Goal: Task Accomplishment & Management: Complete application form

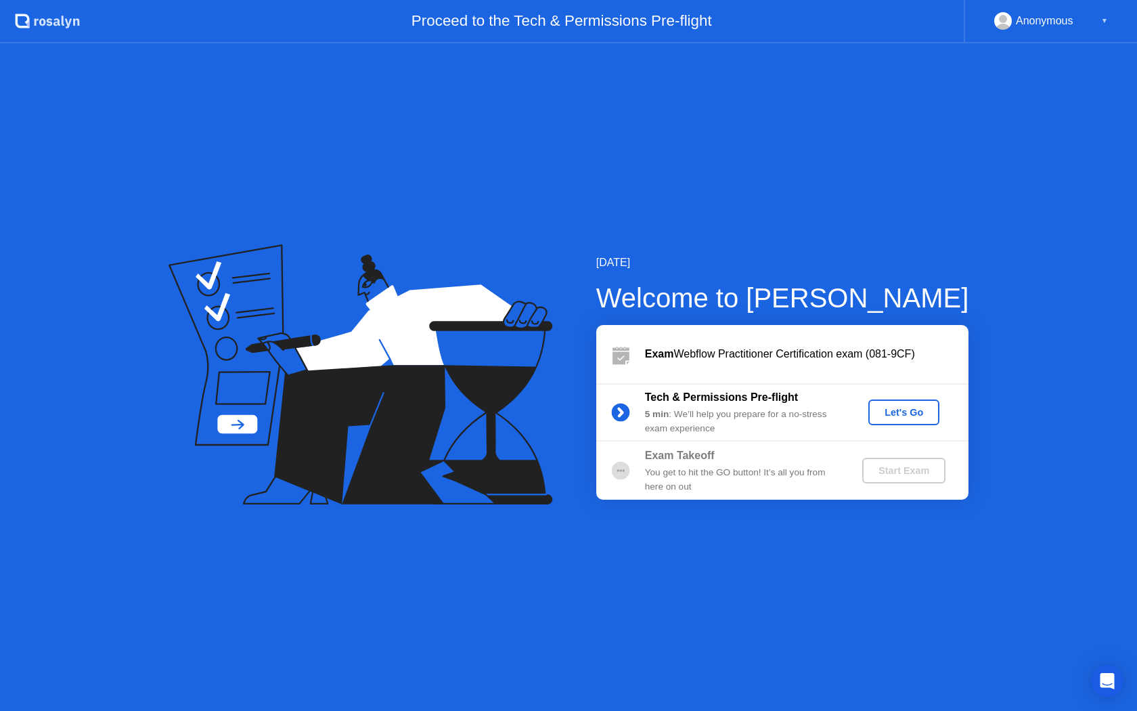
click at [916, 410] on div "Let's Go" at bounding box center [904, 412] width 60 height 11
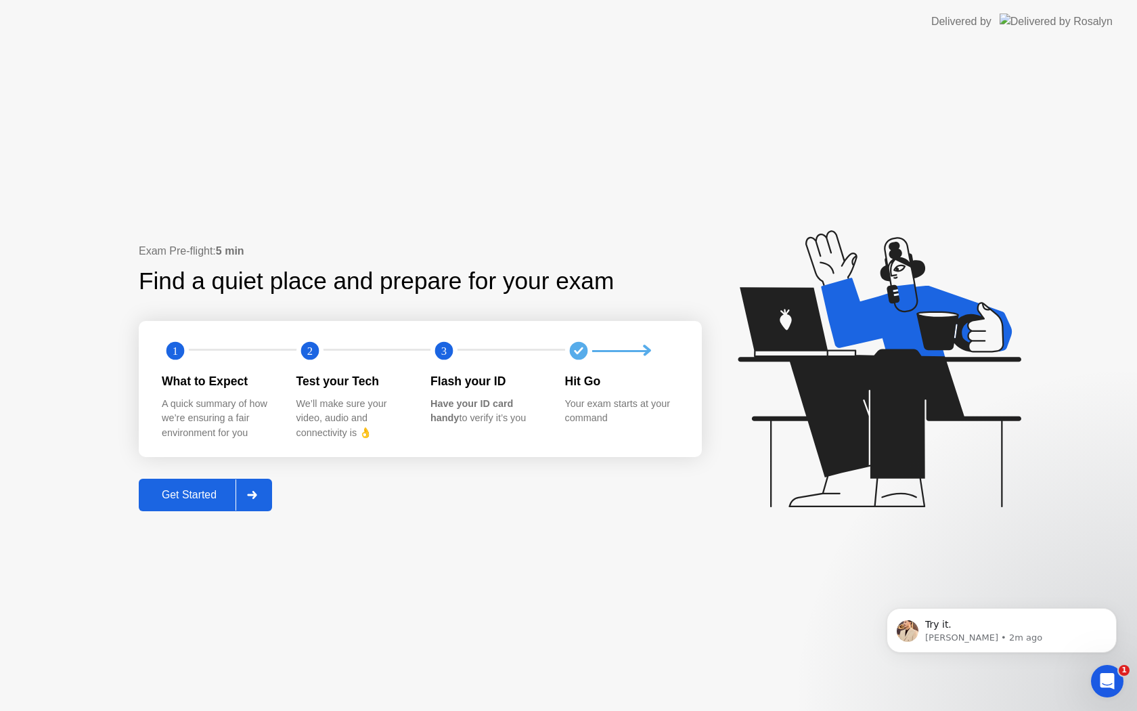
click at [200, 498] on div "Get Started" at bounding box center [189, 495] width 93 height 12
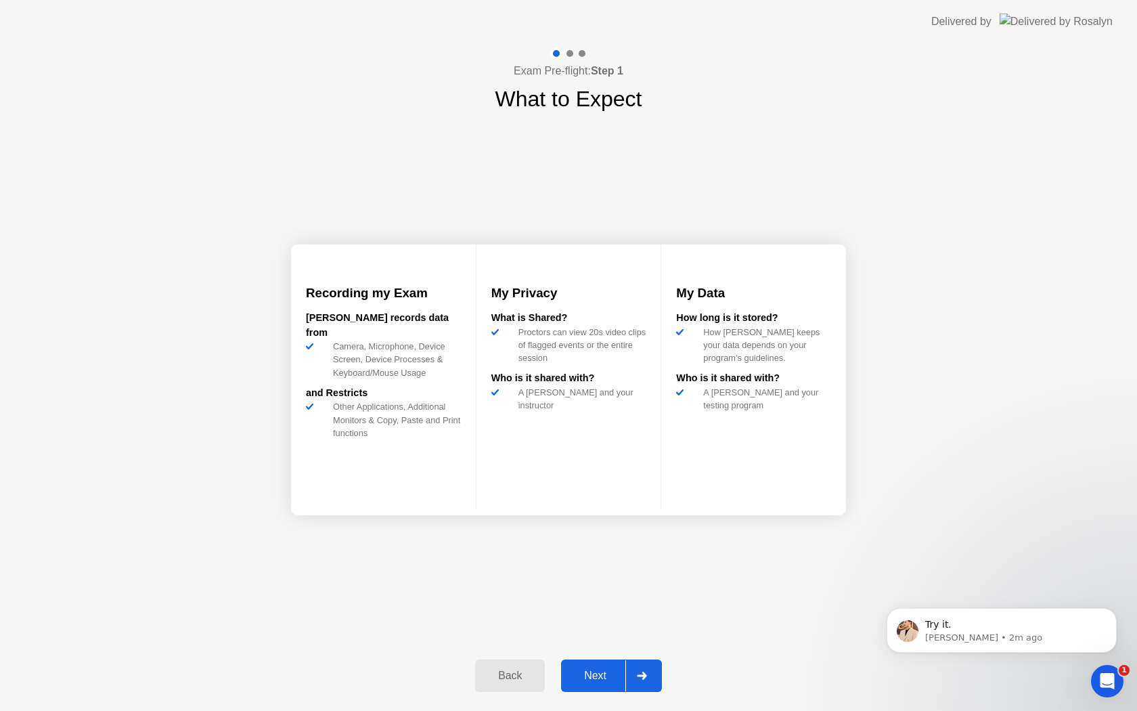
click at [601, 678] on div "Next" at bounding box center [595, 675] width 60 height 12
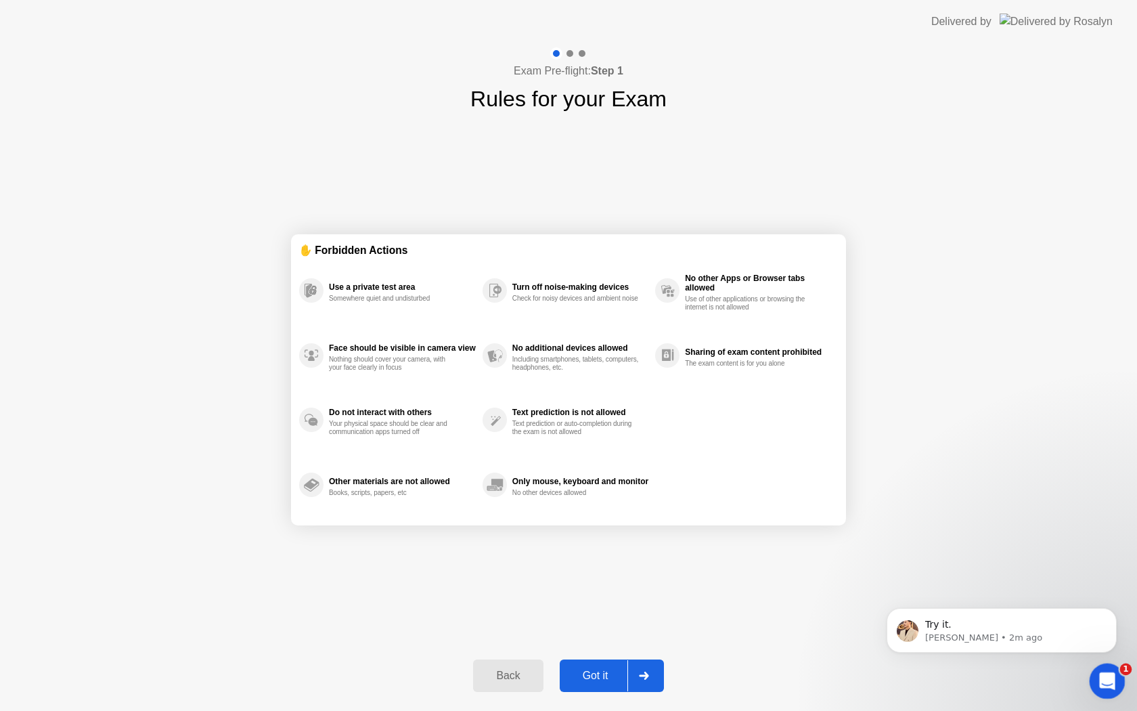
click at [1121, 689] on div "Open Intercom Messenger" at bounding box center [1105, 679] width 32 height 32
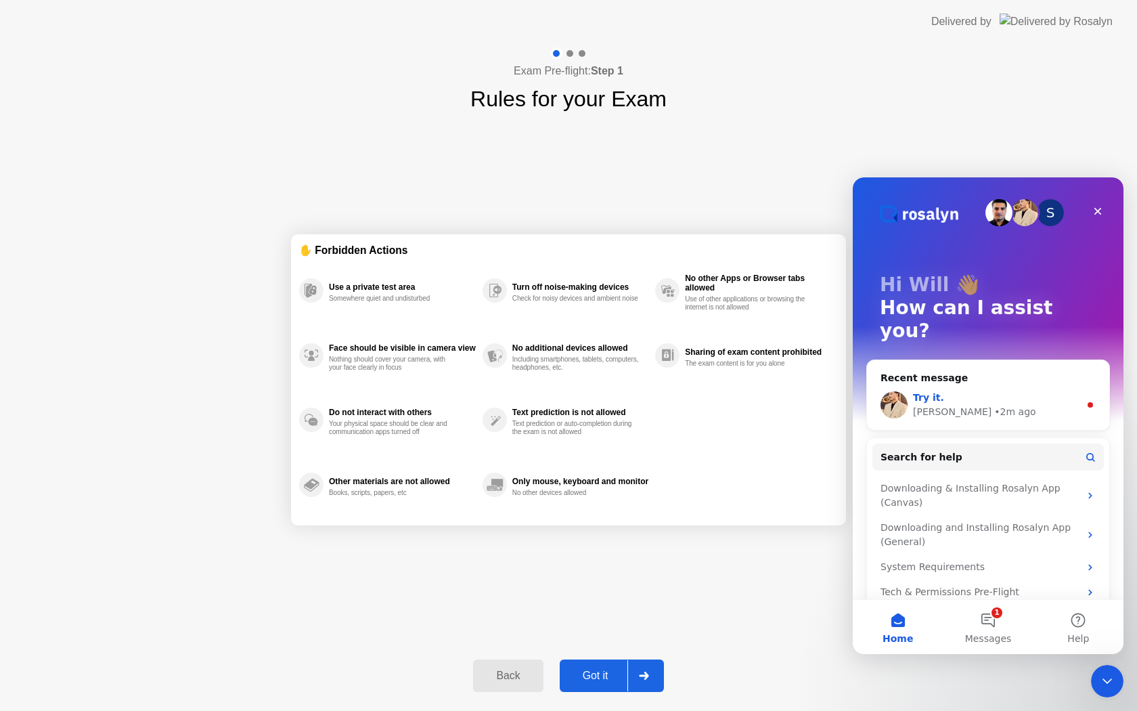
click at [1029, 380] on div "Try it. [PERSON_NAME] • 2m ago" at bounding box center [988, 405] width 242 height 50
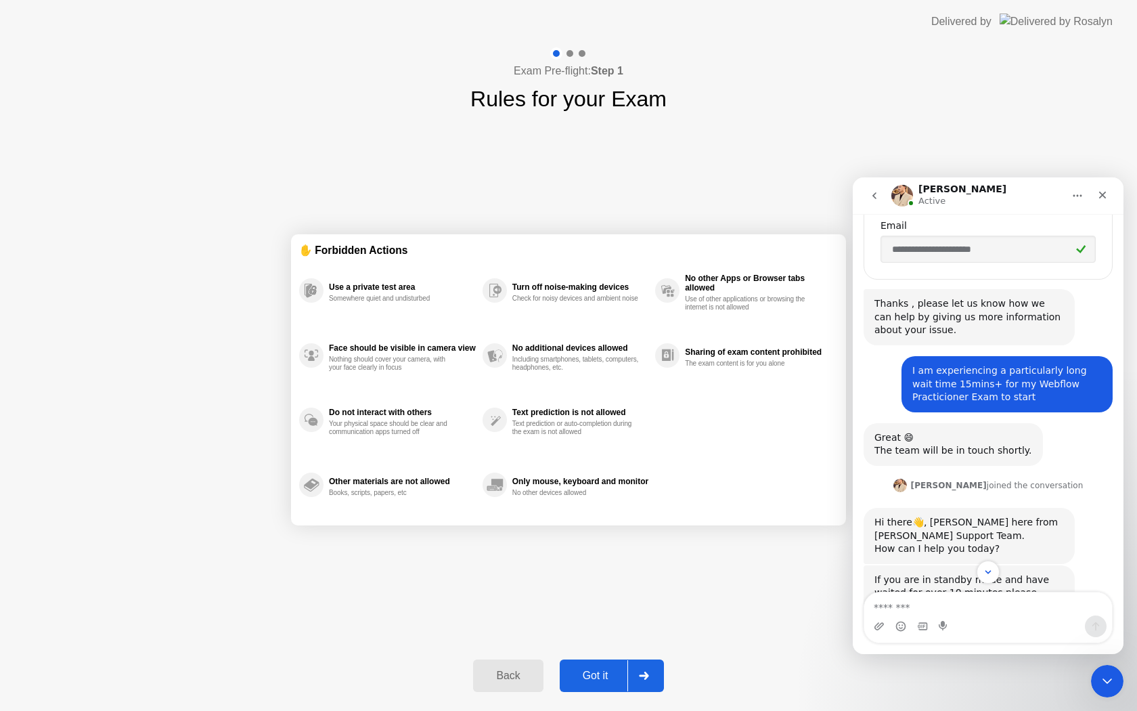
scroll to position [592, 0]
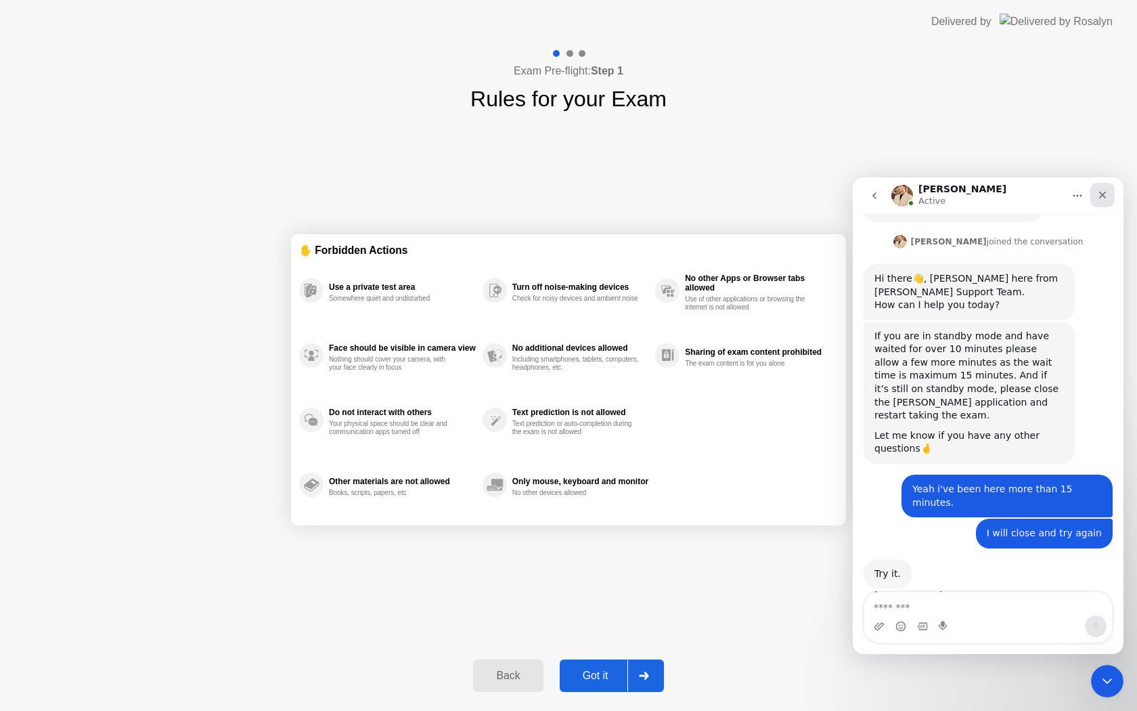
click at [1103, 192] on icon "Close" at bounding box center [1102, 195] width 11 height 11
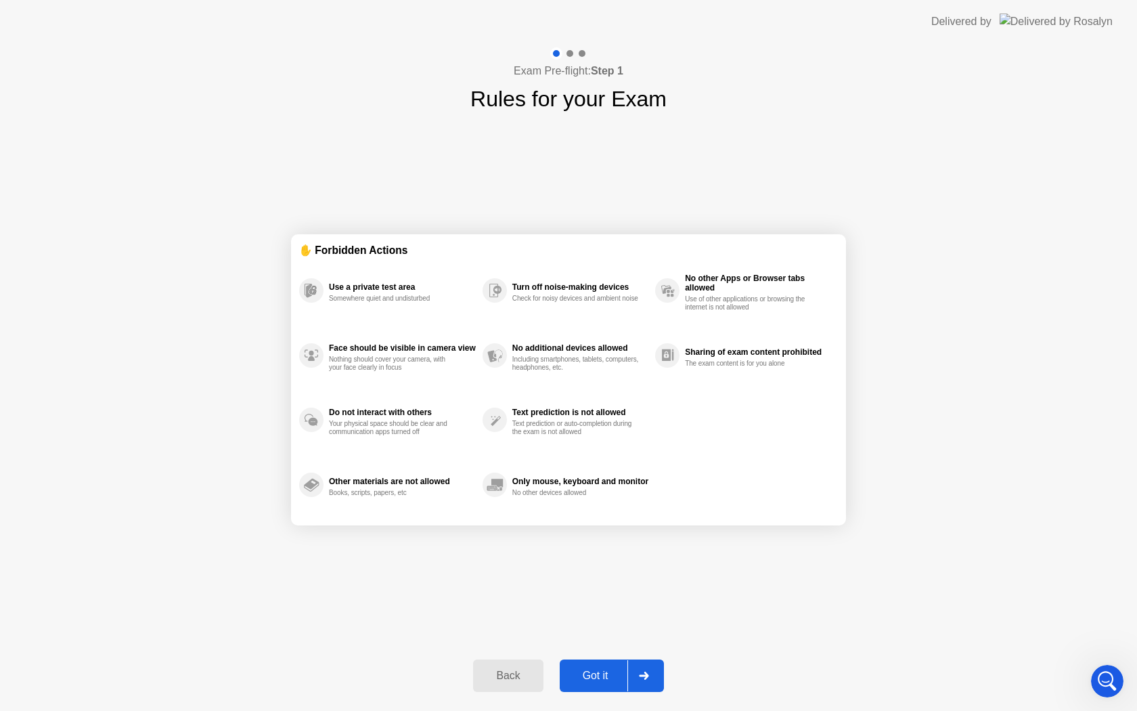
click at [599, 678] on div "Got it" at bounding box center [596, 675] width 64 height 12
select select "**********"
select select "*******"
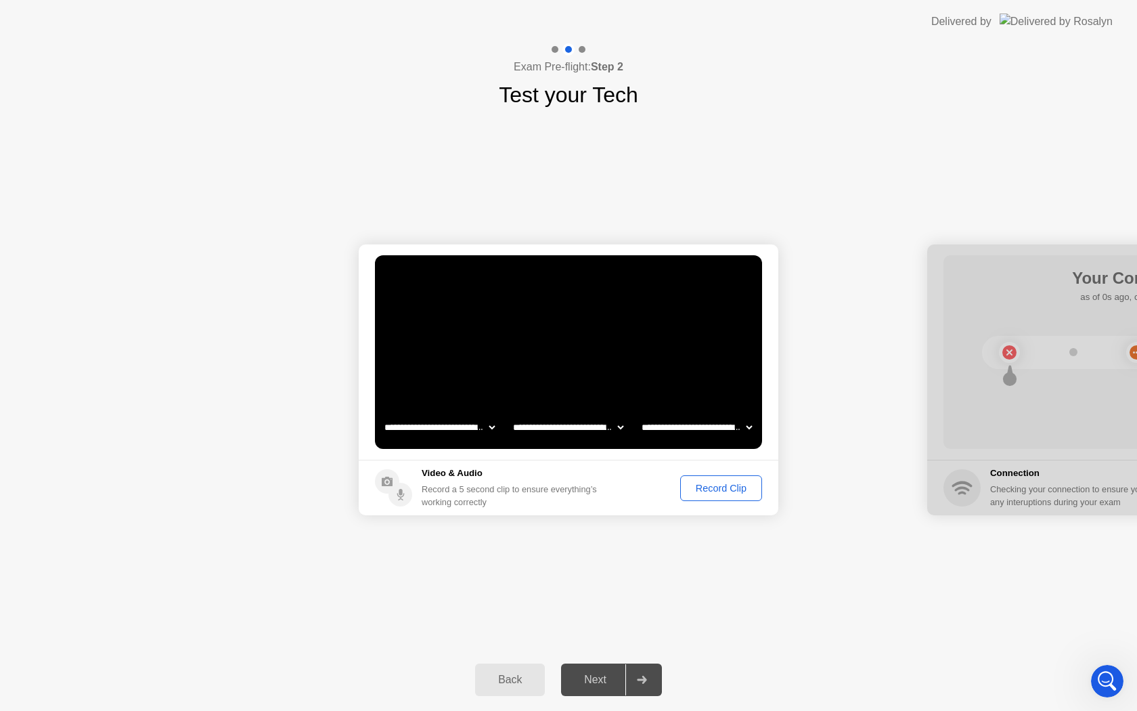
click at [718, 491] on div "Record Clip" at bounding box center [721, 488] width 72 height 11
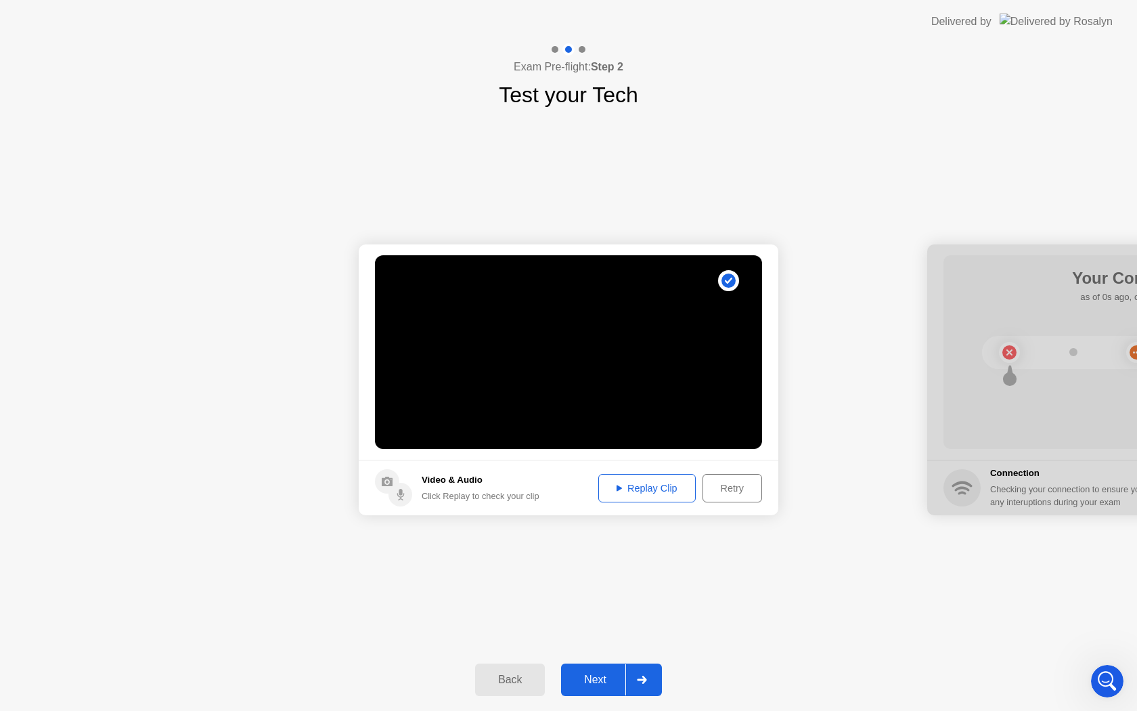
click at [640, 493] on div "Replay Clip" at bounding box center [647, 488] width 88 height 11
click at [607, 682] on div "Next" at bounding box center [595, 680] width 60 height 12
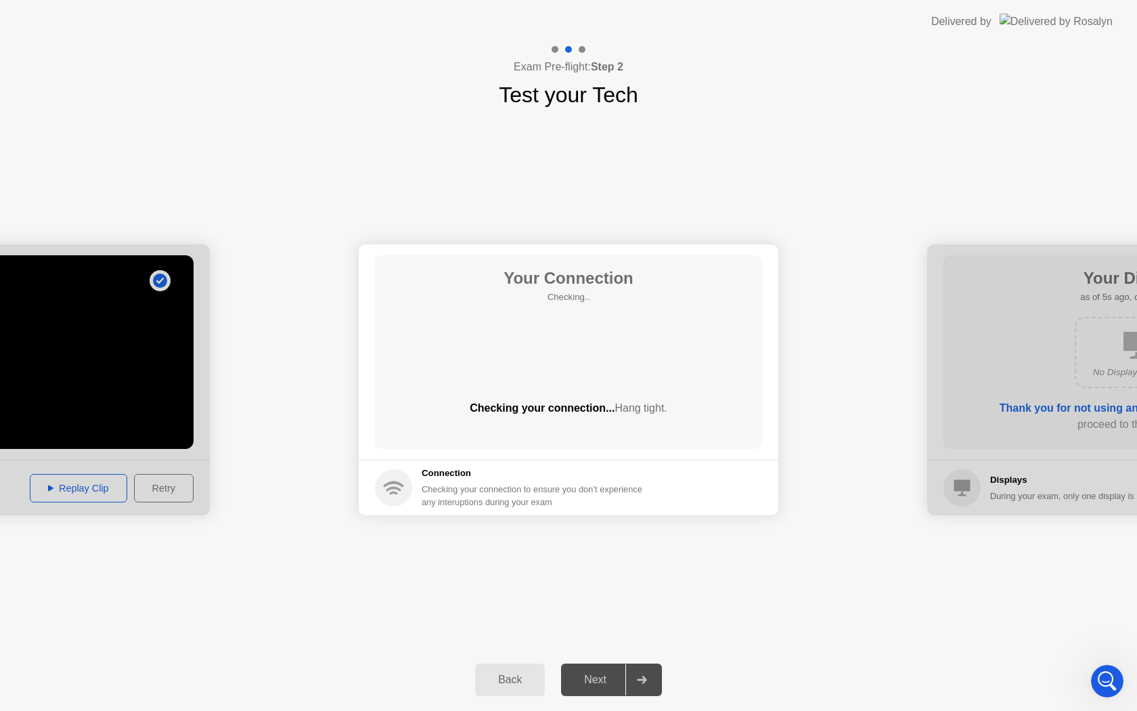
click at [757, 438] on div "Your Connection Checking.. Checking your connection... Hang tight." at bounding box center [568, 352] width 387 height 194
click at [684, 399] on div "Your Connection Checking.. Checking your connection... Hang tight." at bounding box center [568, 352] width 387 height 194
click at [640, 676] on icon at bounding box center [642, 680] width 10 height 8
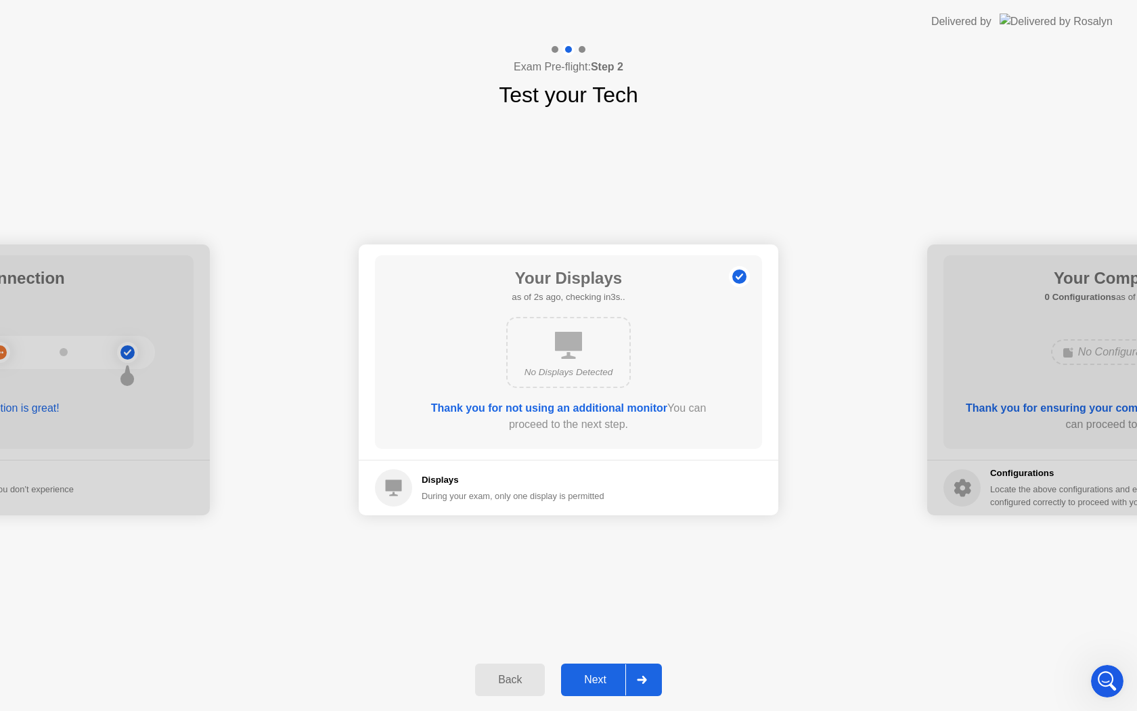
click at [637, 686] on div at bounding box center [641, 679] width 32 height 31
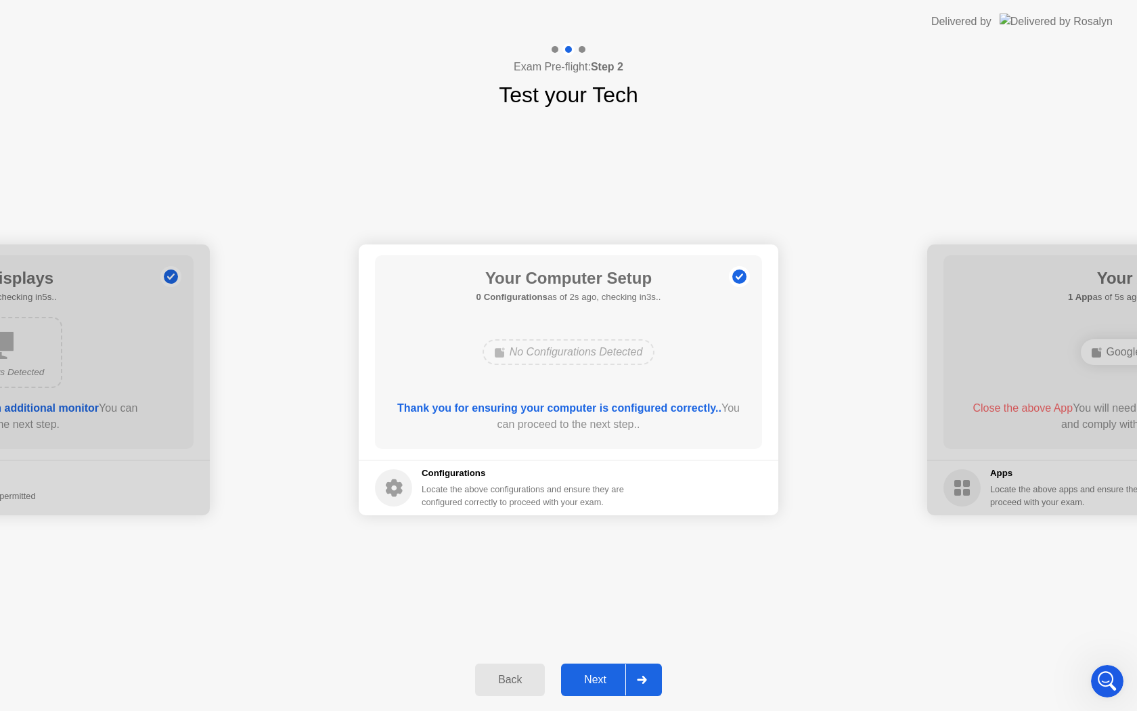
click at [638, 675] on div at bounding box center [641, 679] width 32 height 31
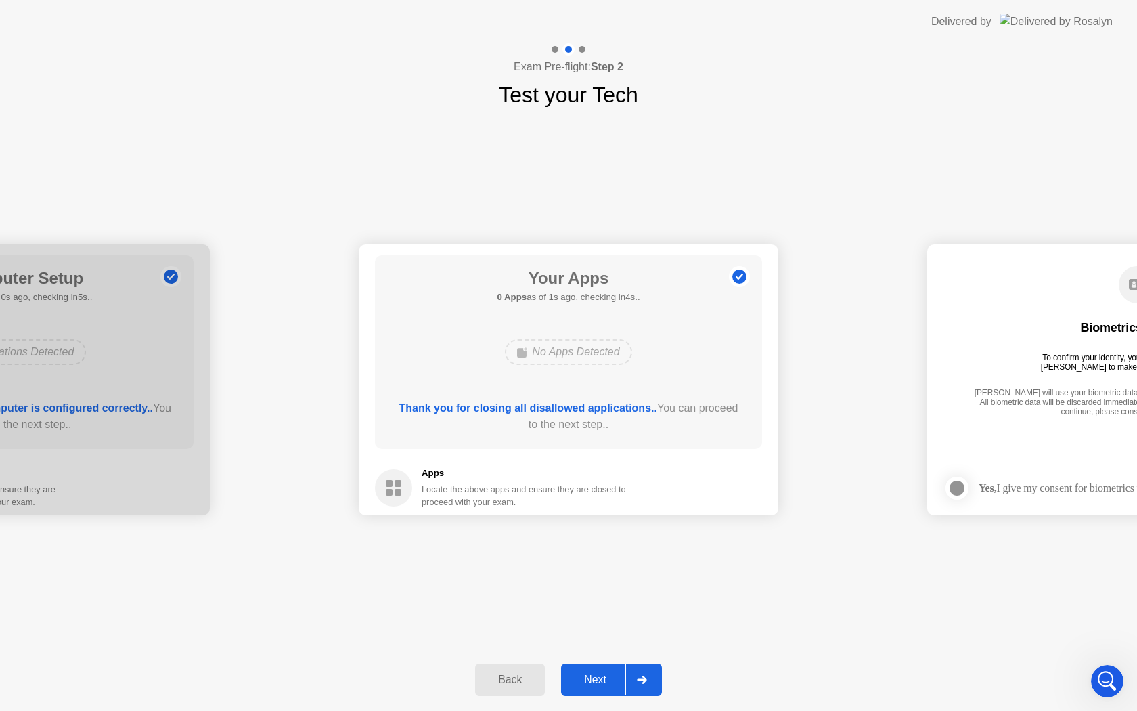
click at [638, 675] on div at bounding box center [641, 679] width 32 height 31
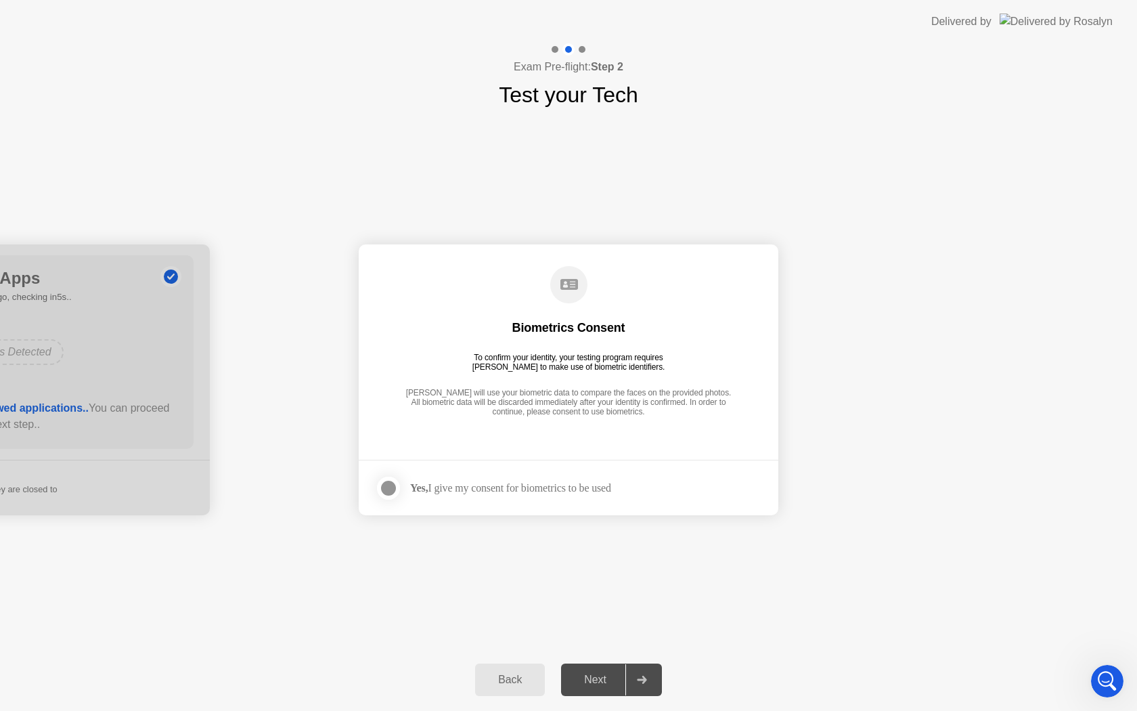
click at [383, 481] on div at bounding box center [388, 488] width 16 height 16
click at [604, 682] on div "Next" at bounding box center [595, 680] width 60 height 12
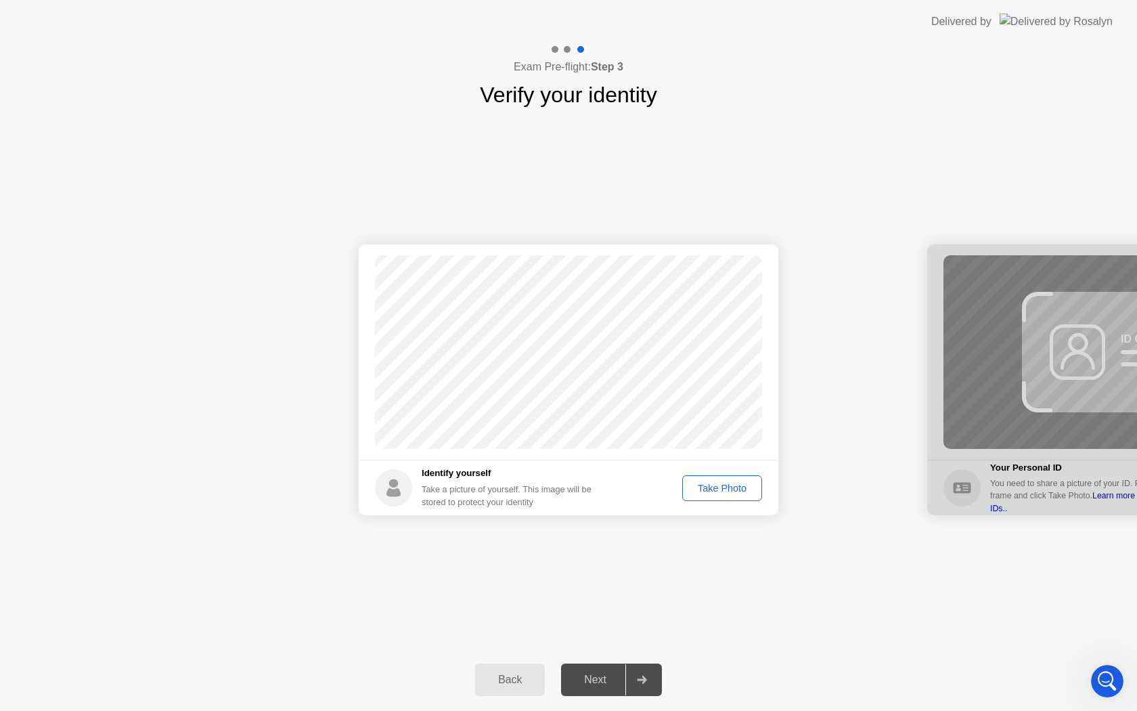
click at [741, 493] on div "Take Photo" at bounding box center [722, 488] width 70 height 11
click at [619, 679] on div "Next" at bounding box center [595, 680] width 60 height 12
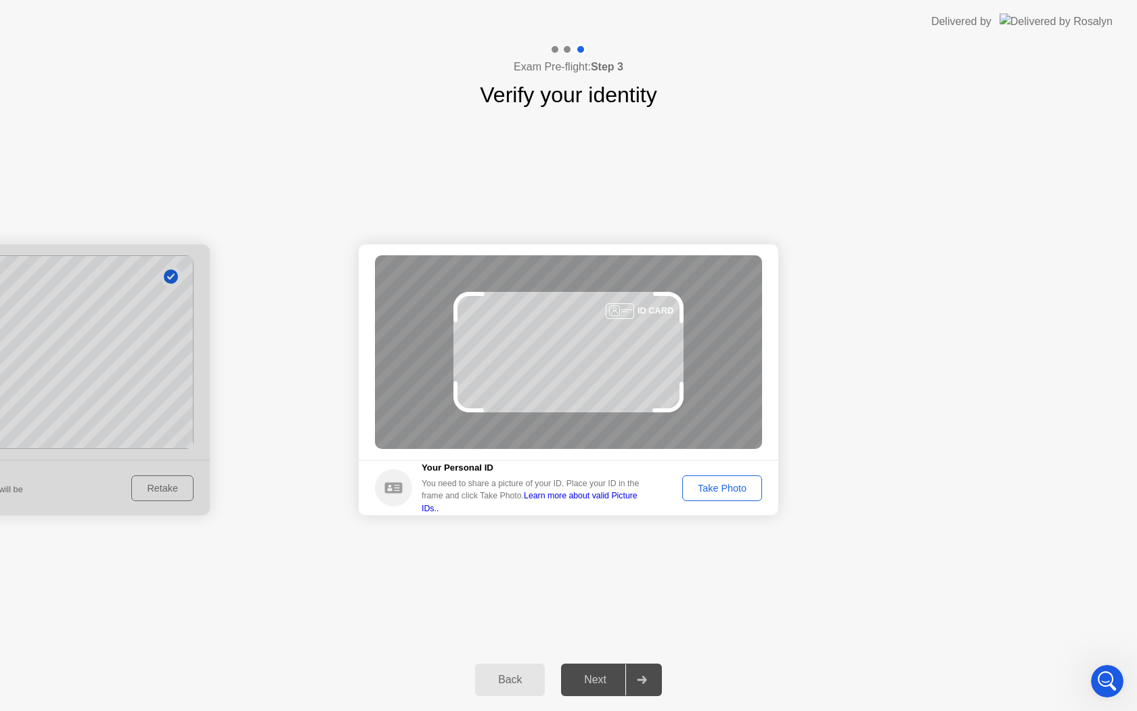
click at [735, 493] on div "Take Photo" at bounding box center [722, 488] width 70 height 11
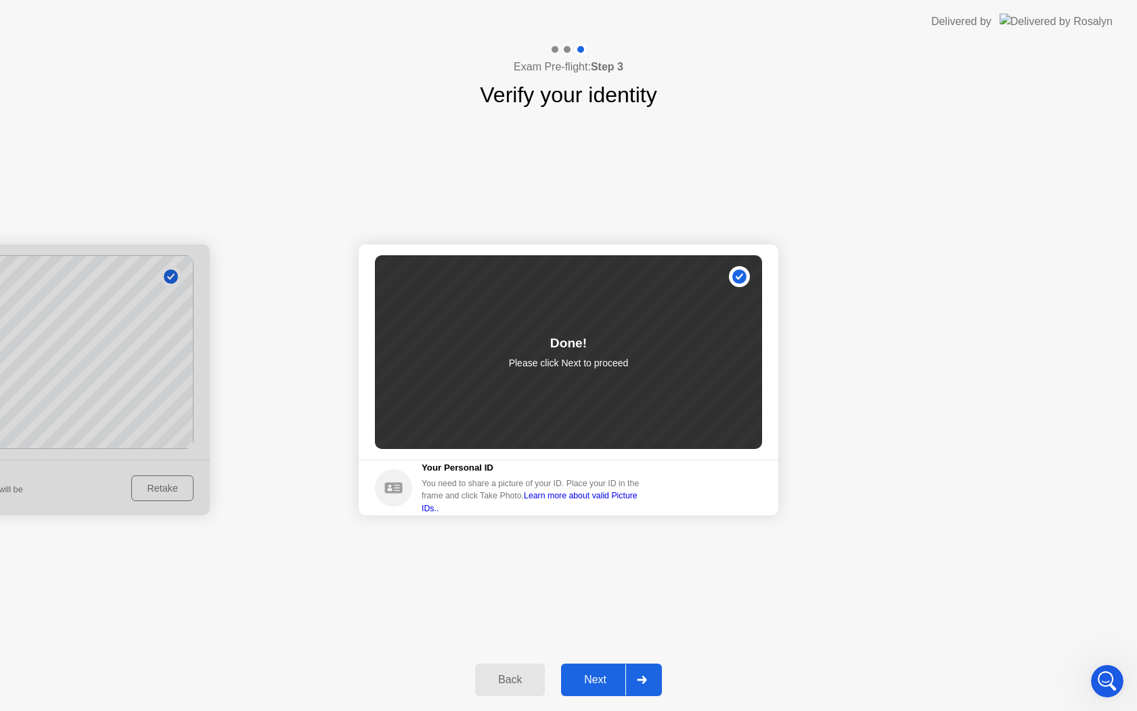
click at [626, 667] on div at bounding box center [641, 679] width 32 height 31
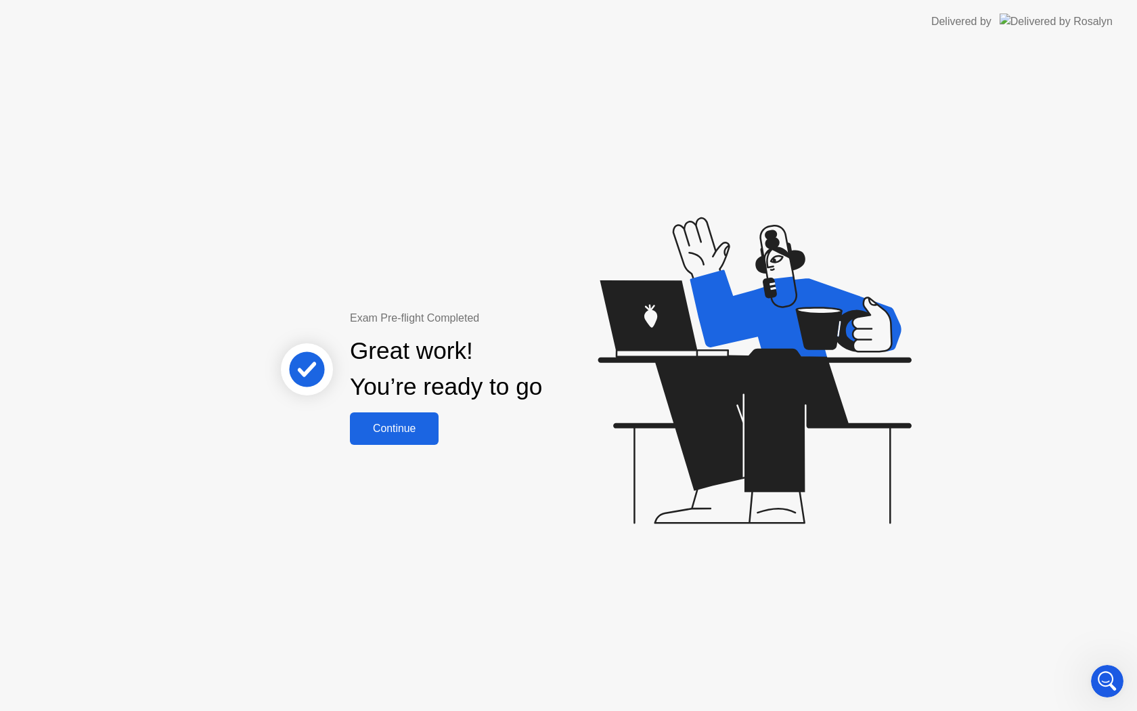
click at [382, 432] on div "Continue" at bounding box center [394, 428] width 81 height 12
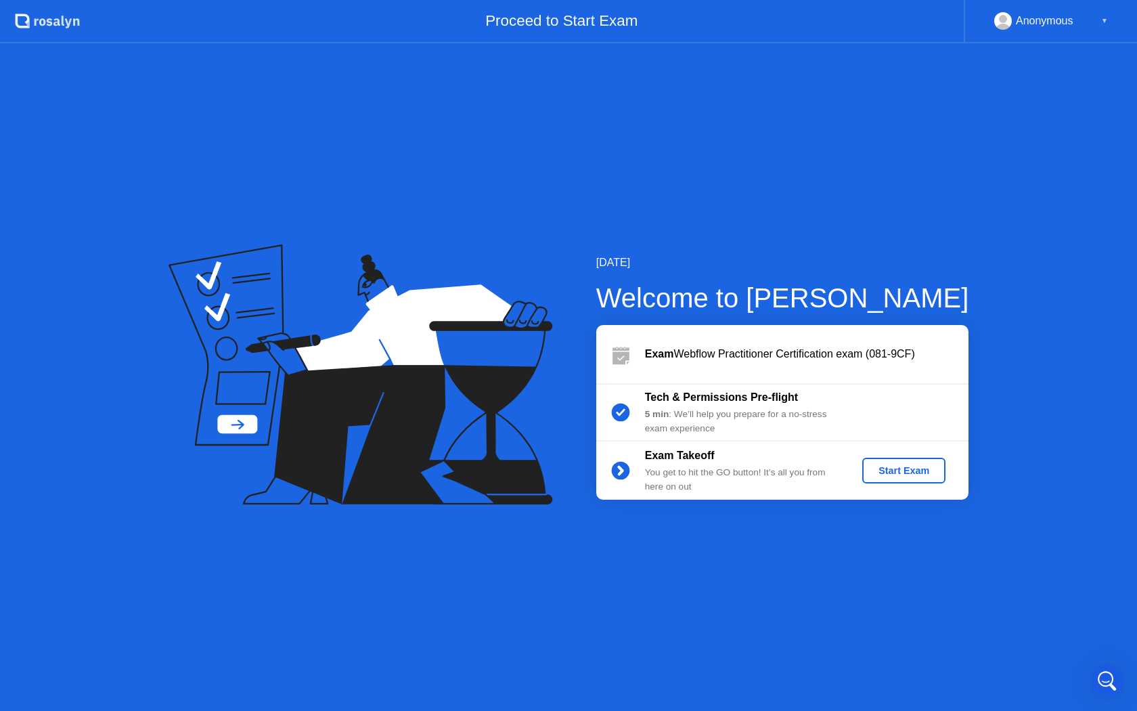
click at [916, 475] on div "Start Exam" at bounding box center [904, 470] width 72 height 11
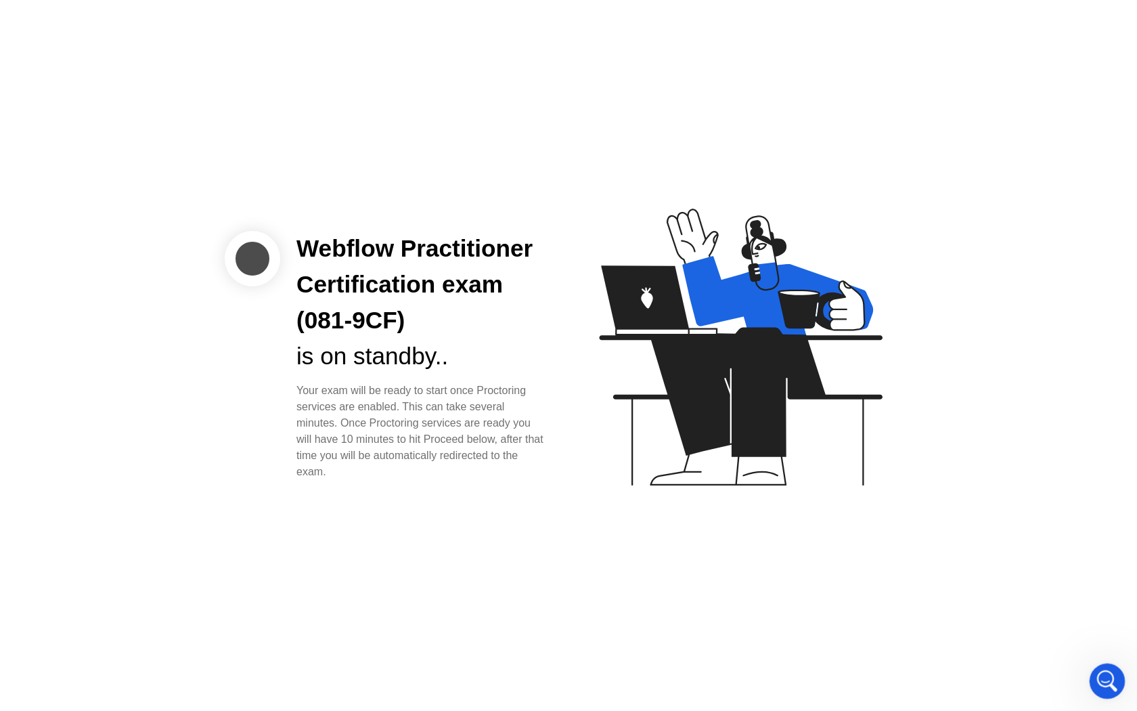
click at [1105, 679] on icon "Open Intercom Messenger" at bounding box center [1106, 679] width 22 height 22
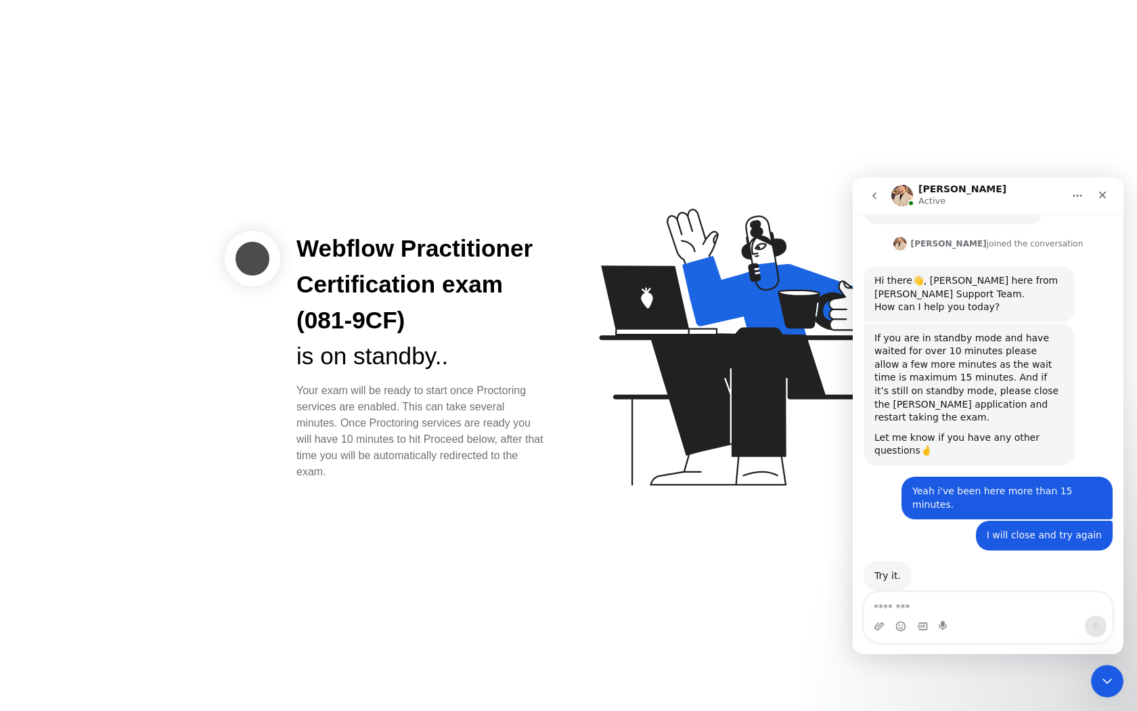
click at [1005, 608] on textarea "Message…" at bounding box center [988, 603] width 248 height 23
type textarea "**********"
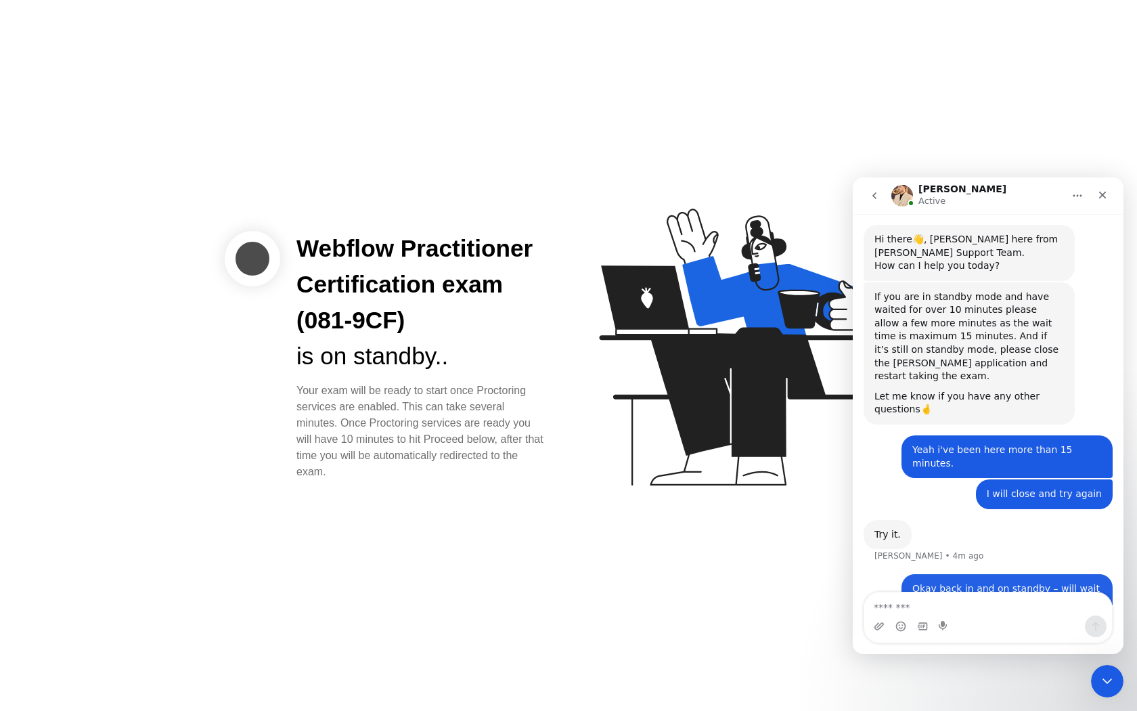
scroll to position [646, 0]
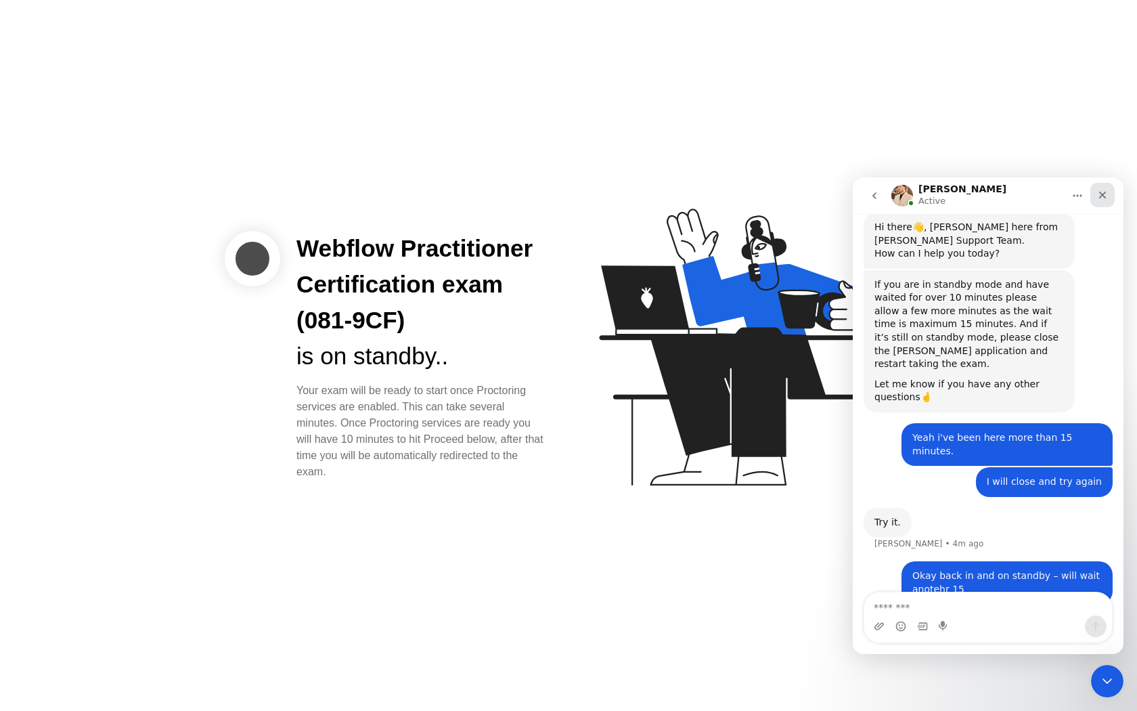
click at [1099, 196] on icon "Close" at bounding box center [1102, 195] width 11 height 11
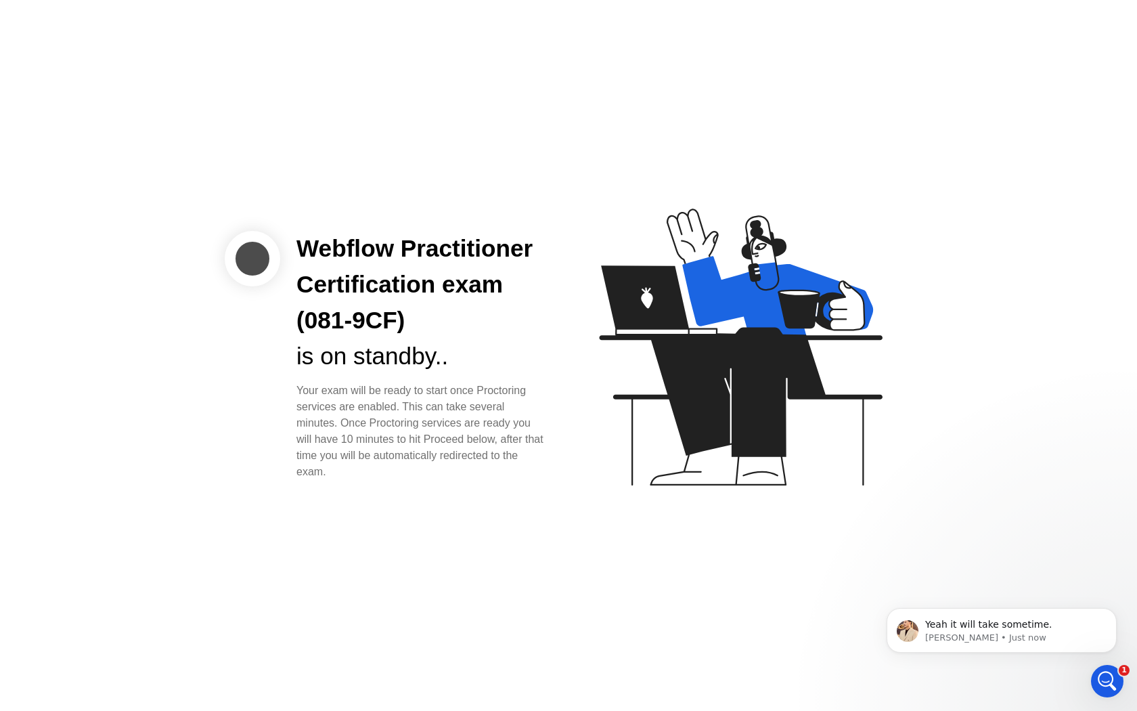
scroll to position [686, 0]
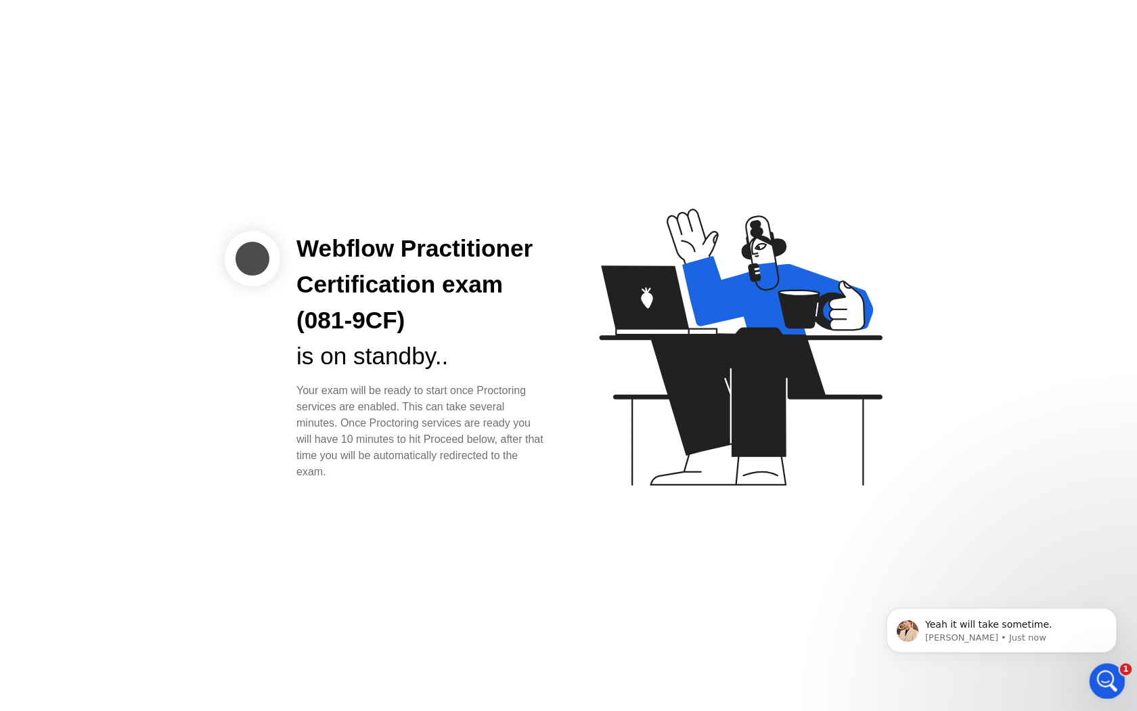
click at [1105, 679] on icon "Open Intercom Messenger" at bounding box center [1106, 679] width 22 height 22
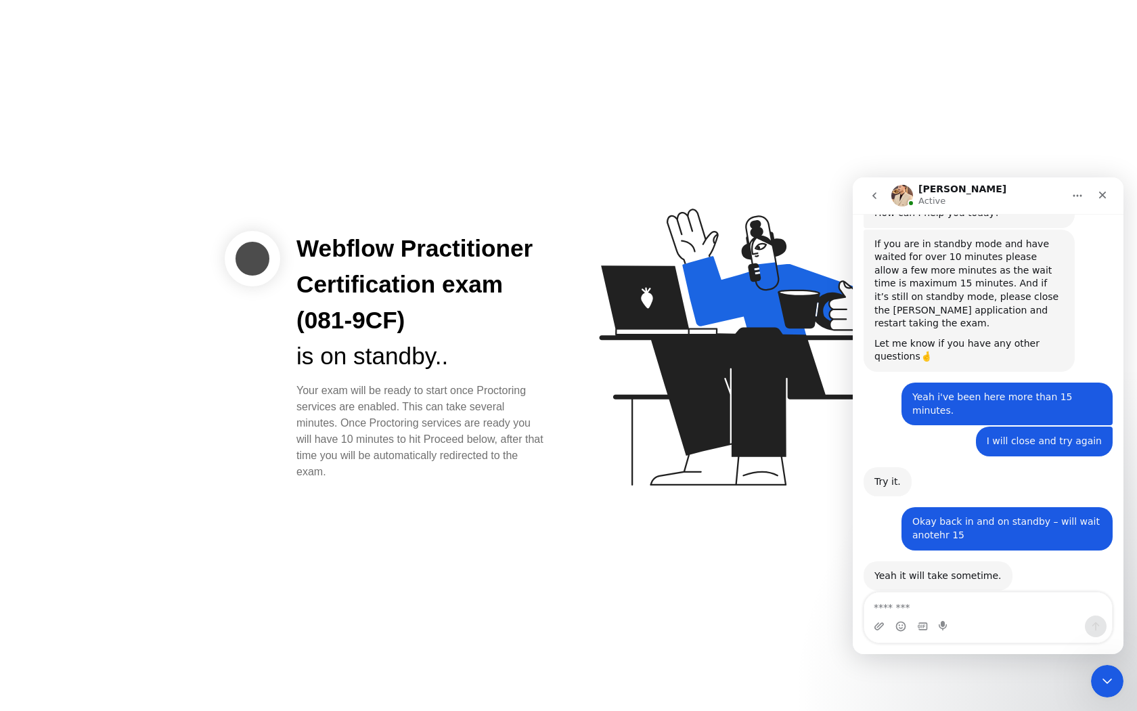
click at [990, 602] on textarea "Message…" at bounding box center [988, 603] width 248 height 23
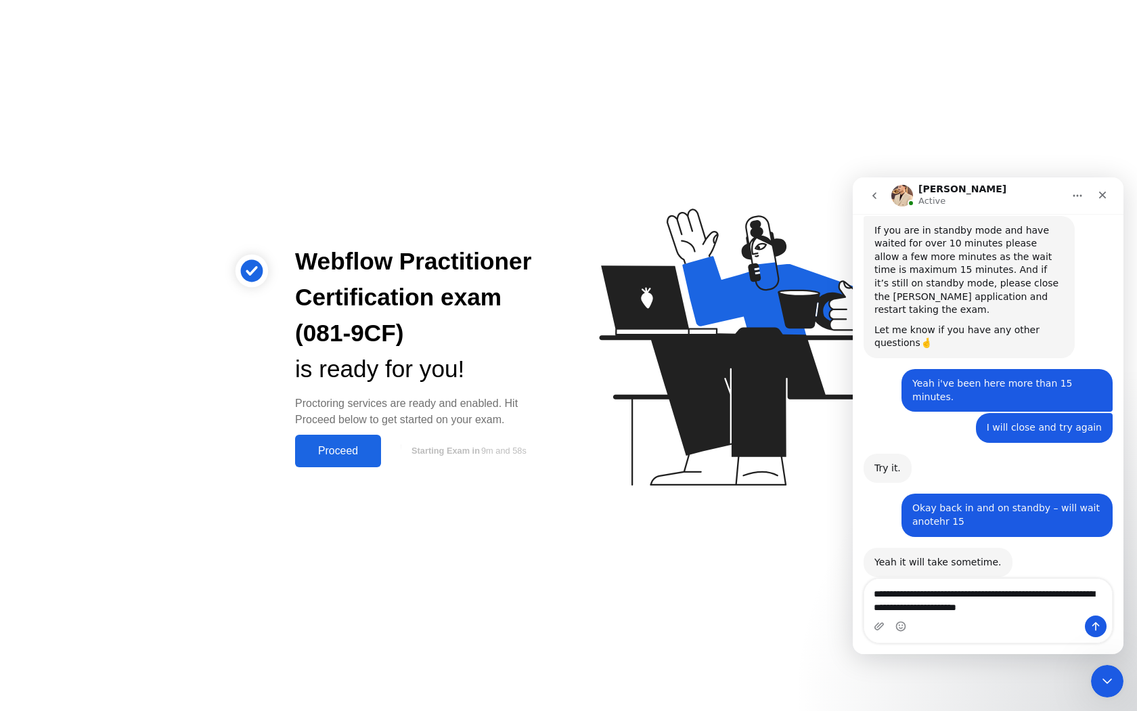
click at [973, 604] on textarea "**********" at bounding box center [988, 597] width 248 height 37
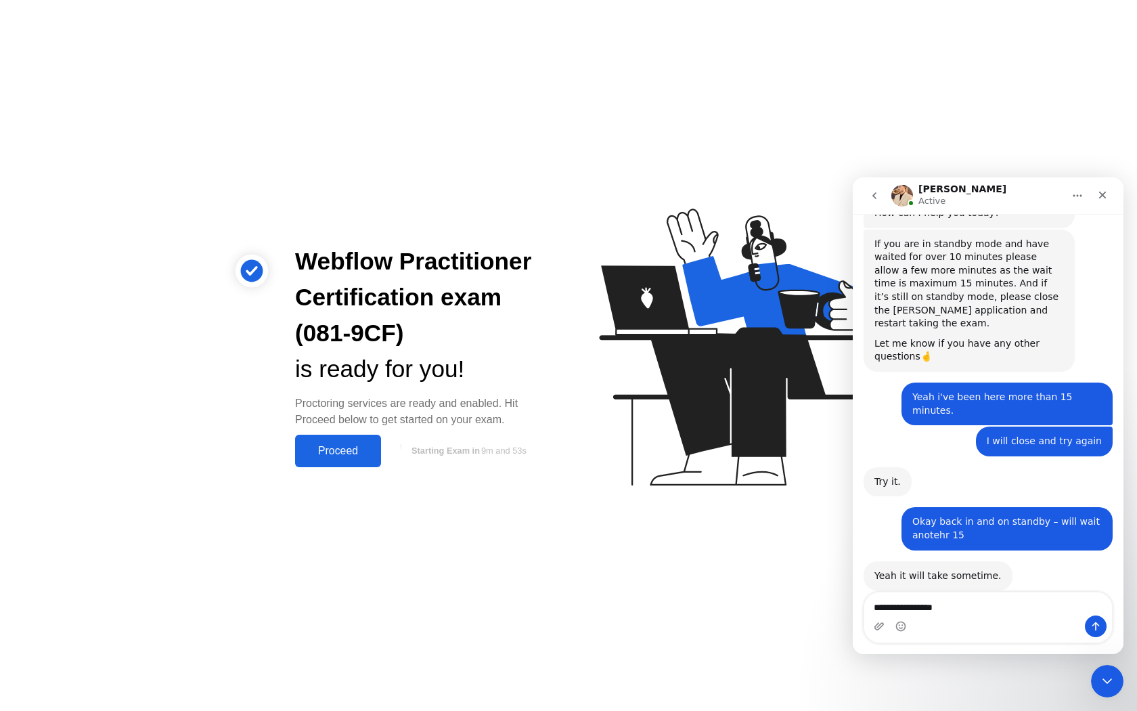
type textarea "**********"
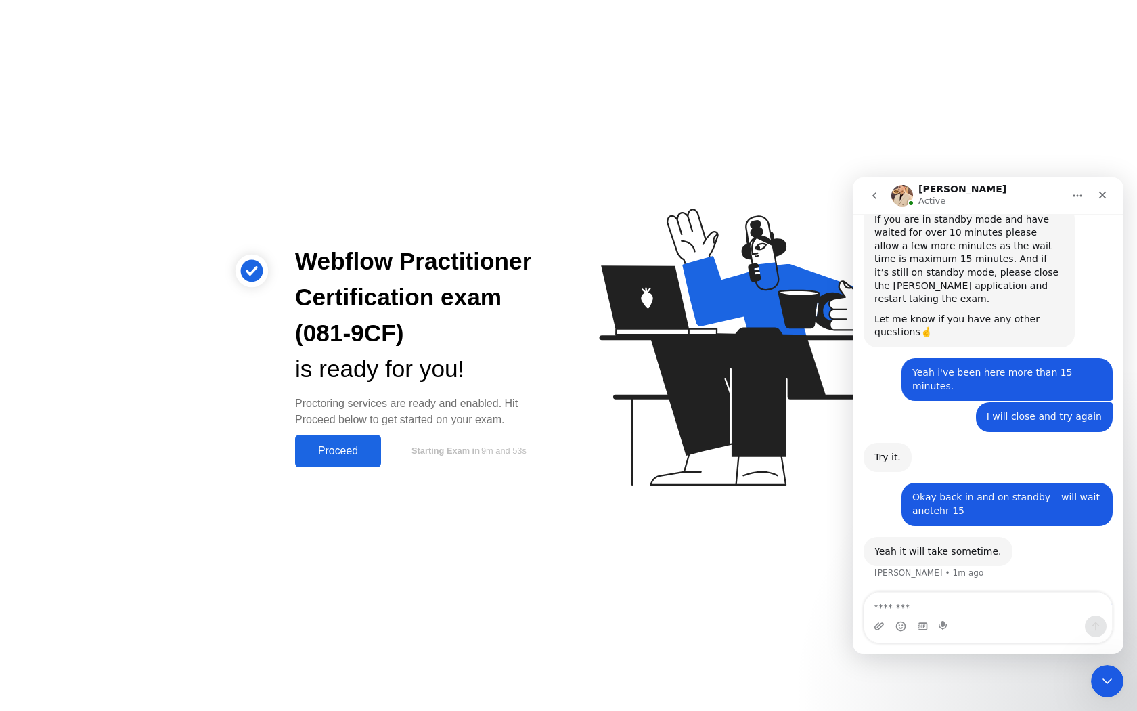
scroll to position [726, 0]
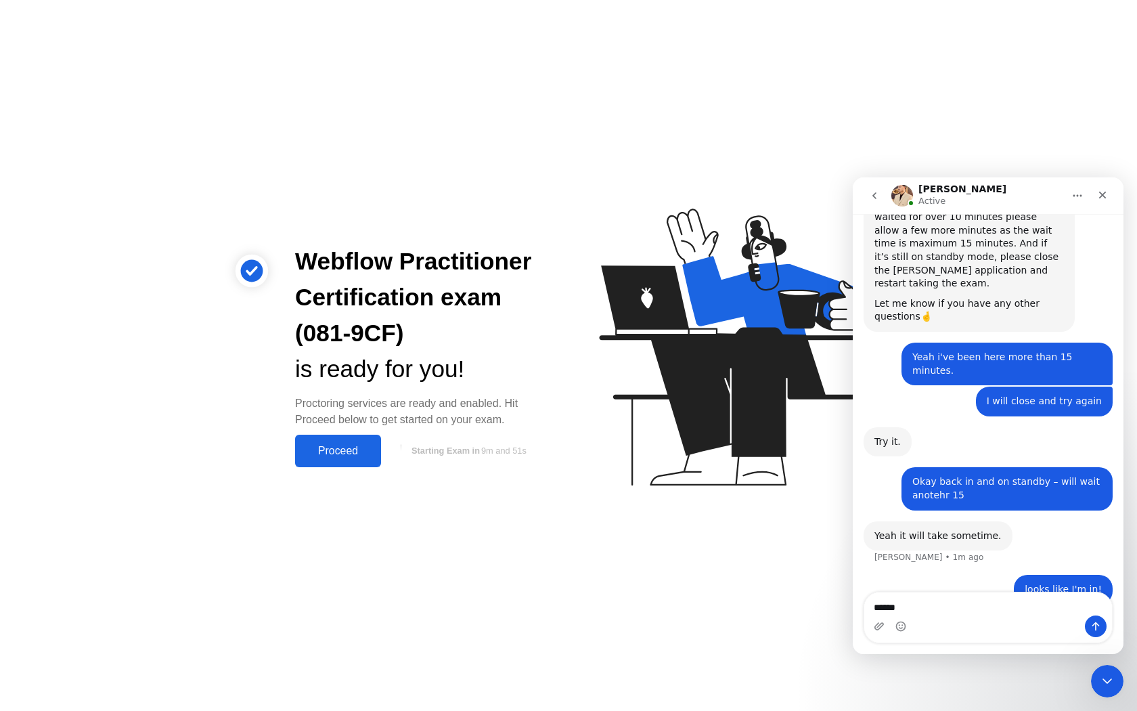
type textarea "*******"
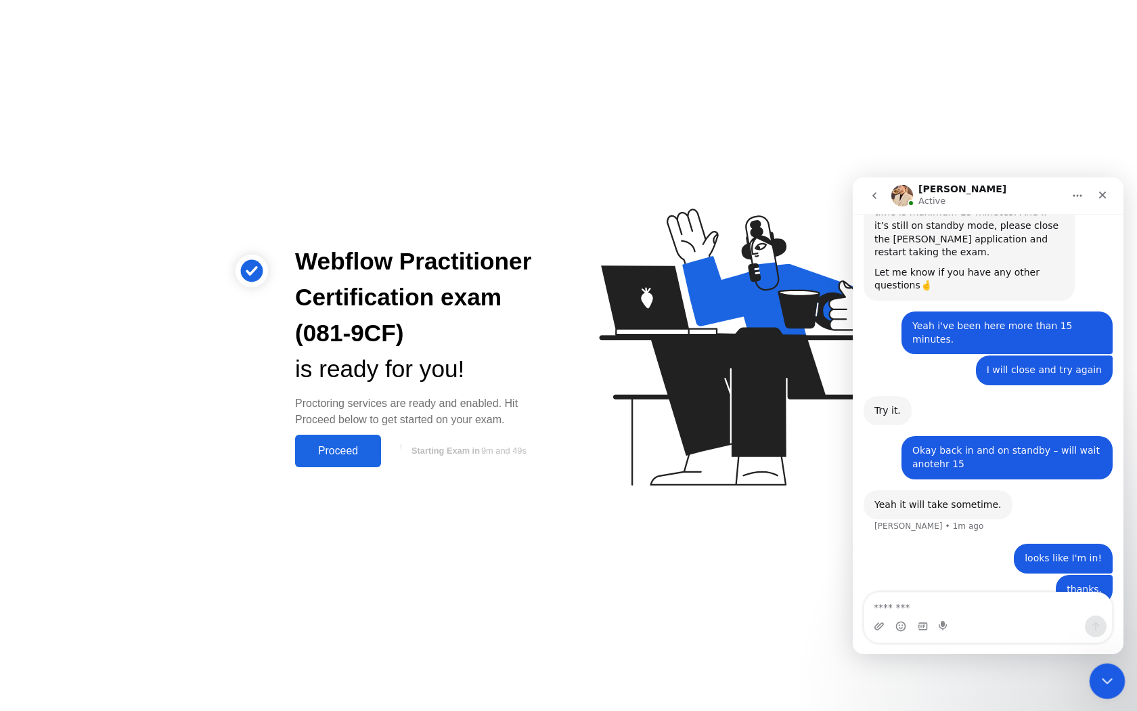
click at [1096, 669] on div "Close Intercom Messenger" at bounding box center [1105, 679] width 32 height 32
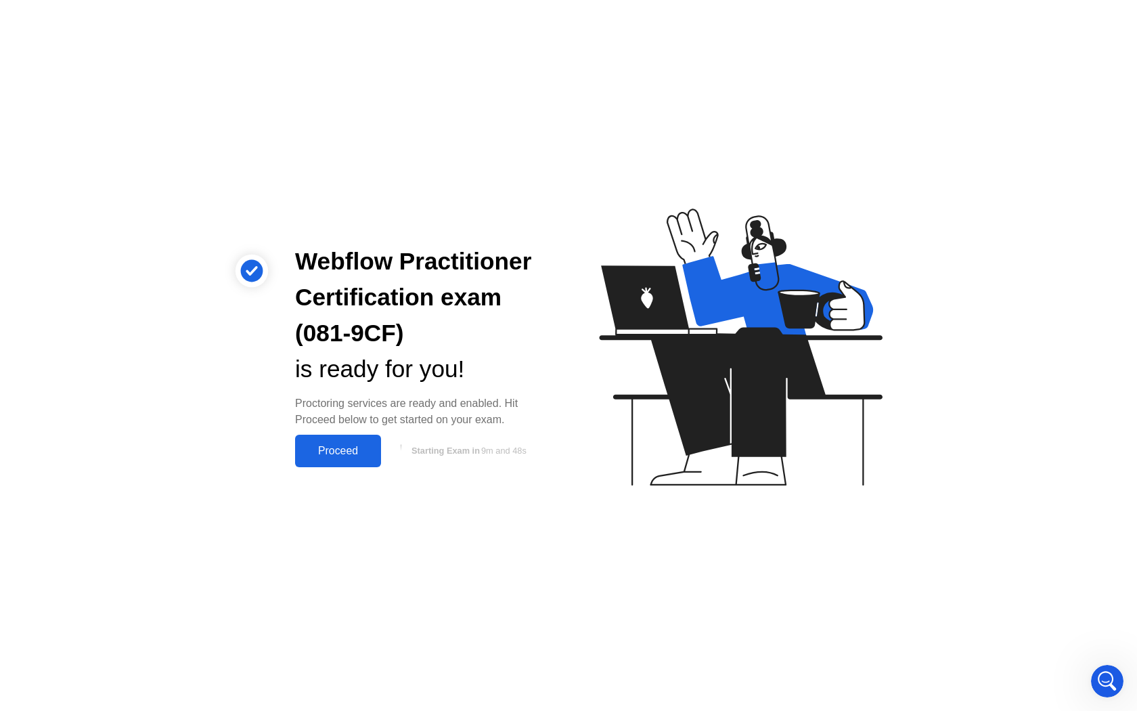
click at [338, 460] on button "Proceed" at bounding box center [338, 451] width 86 height 32
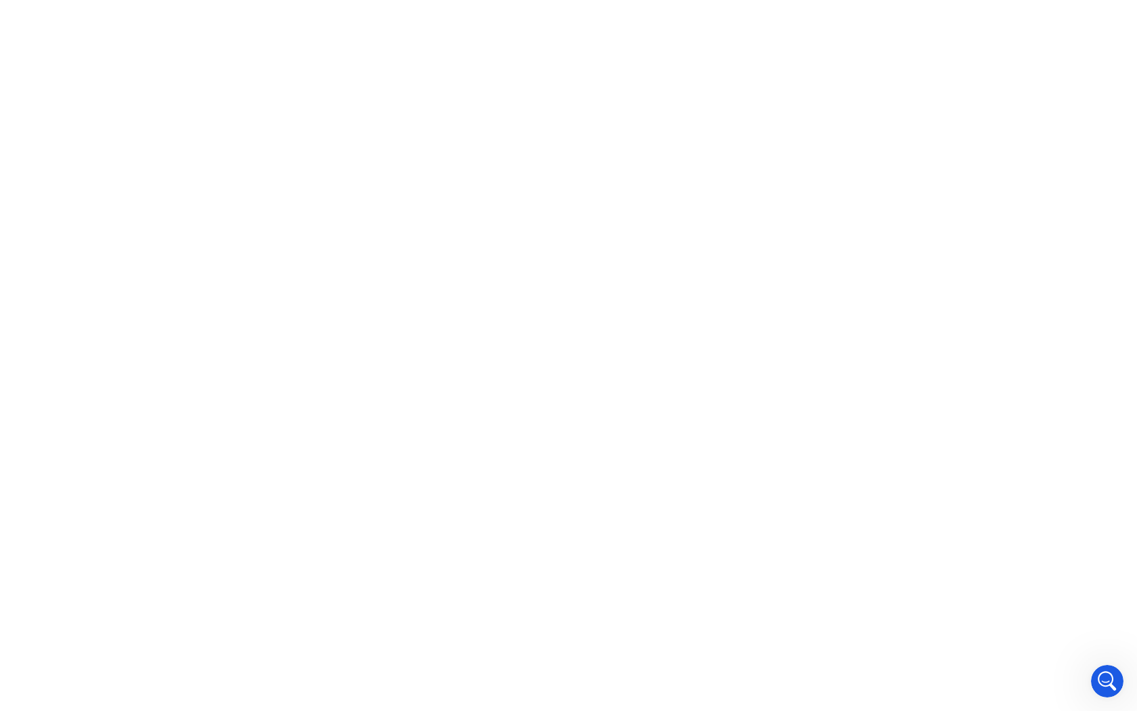
scroll to position [798, 0]
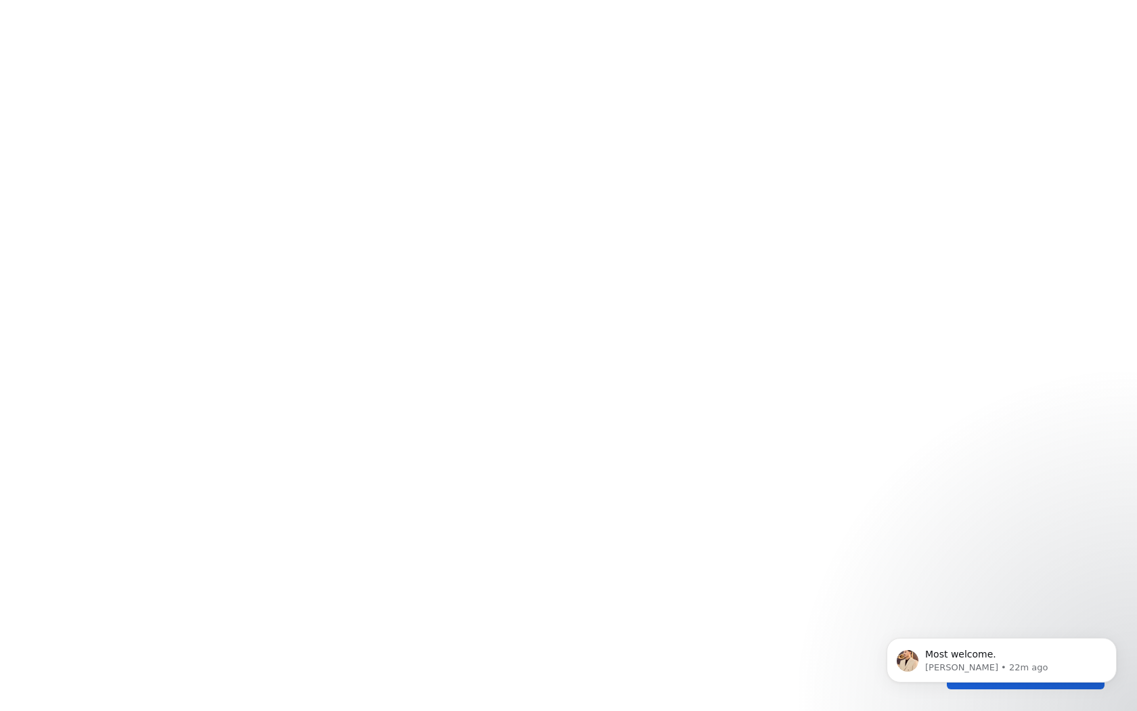
click at [958, 689] on body "Most welcome. [PERSON_NAME] • 22m ago" at bounding box center [1002, 657] width 260 height 84
click at [940, 688] on body "Most welcome. [PERSON_NAME] • 22m ago" at bounding box center [1002, 657] width 260 height 84
click at [1115, 642] on icon "Dismiss notification" at bounding box center [1112, 641] width 7 height 7
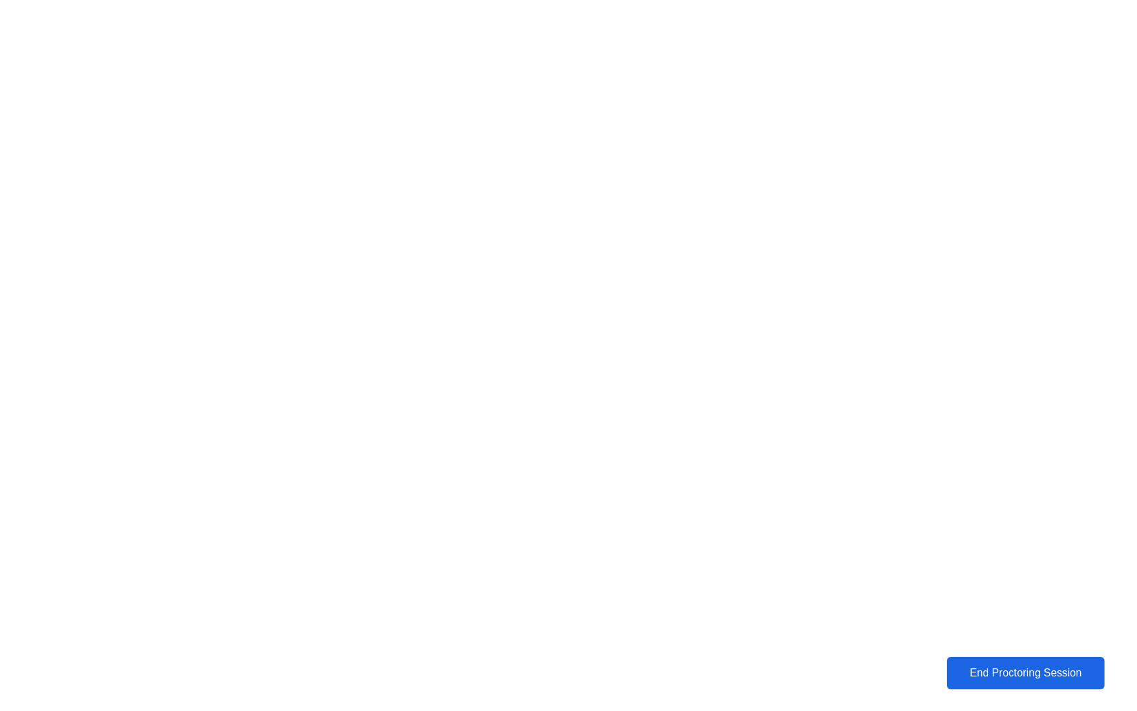
click at [1017, 670] on div "End Proctoring Session" at bounding box center [1026, 673] width 154 height 12
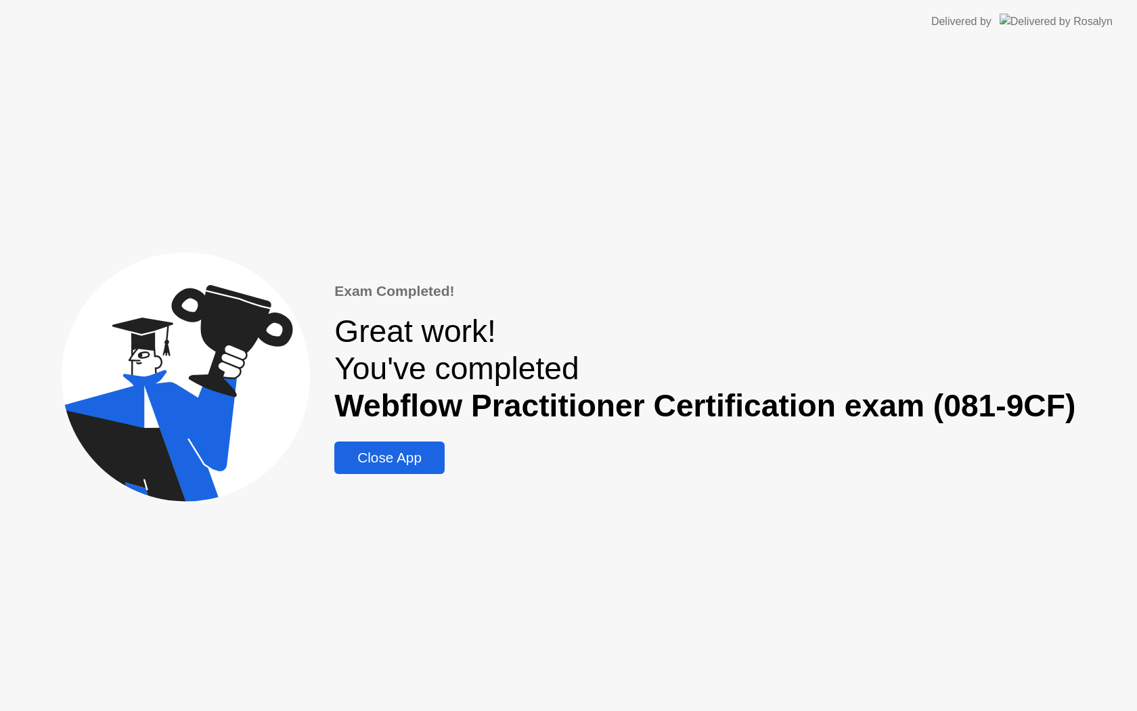
click at [371, 465] on div "Close App" at bounding box center [389, 457] width 102 height 16
